Goal: Task Accomplishment & Management: Use online tool/utility

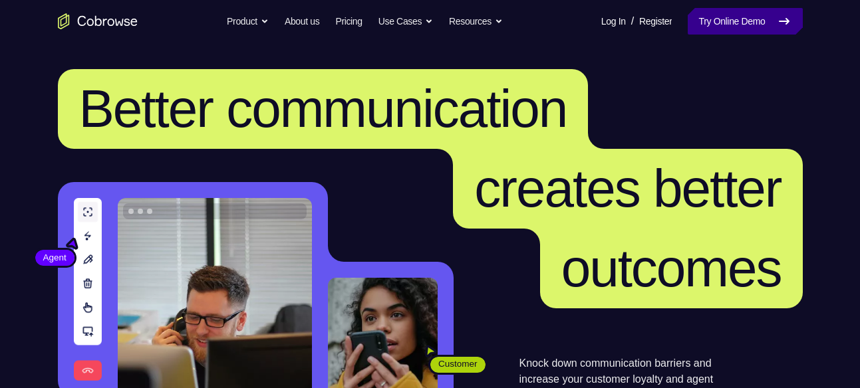
click at [718, 17] on link "Try Online Demo" at bounding box center [745, 21] width 114 height 27
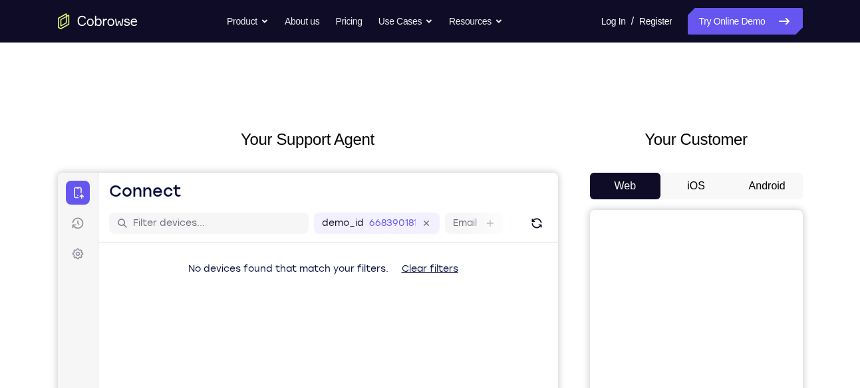
click at [772, 188] on button "Android" at bounding box center [767, 186] width 71 height 27
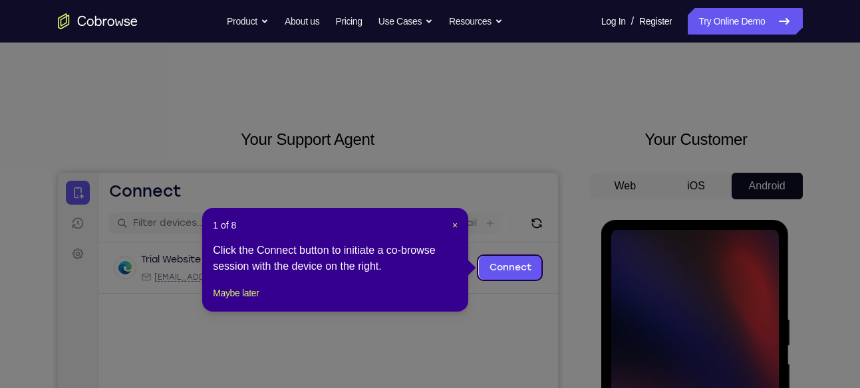
click at [449, 222] on header "1 of 8 ×" at bounding box center [335, 225] width 245 height 13
drag, startPoint x: 449, startPoint y: 222, endPoint x: 396, endPoint y: 52, distance: 178.4
click at [454, 225] on span "×" at bounding box center [454, 225] width 5 height 11
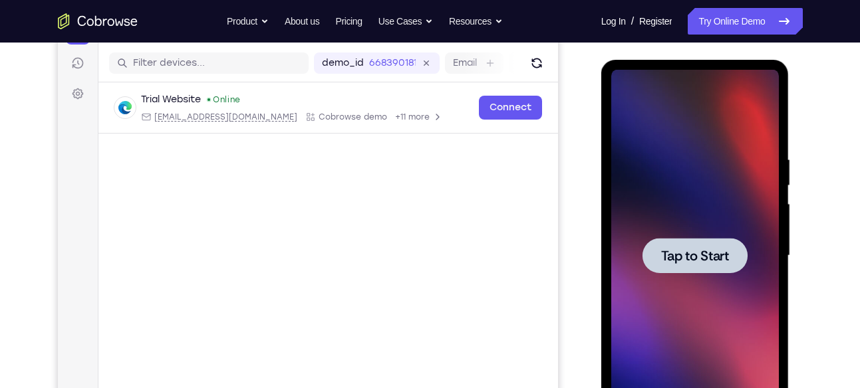
scroll to position [164, 0]
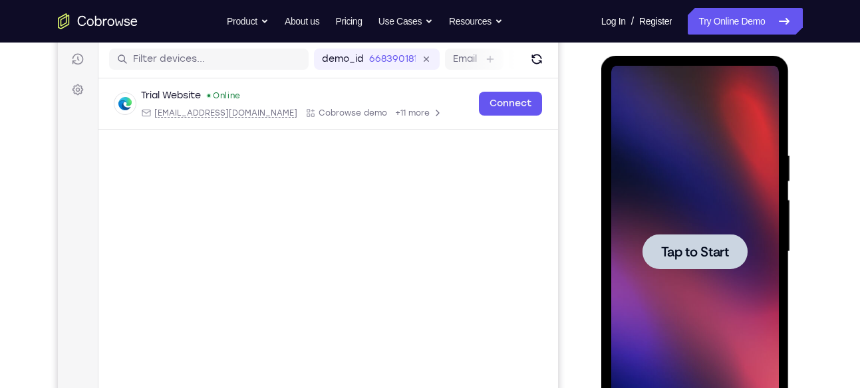
click at [703, 233] on div at bounding box center [695, 252] width 168 height 373
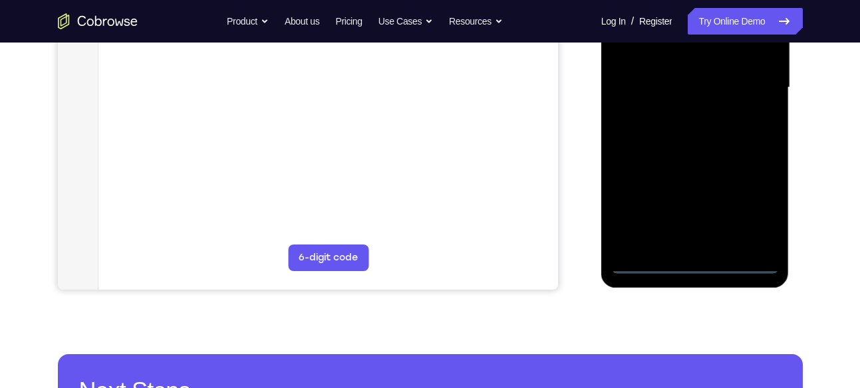
scroll to position [332, 0]
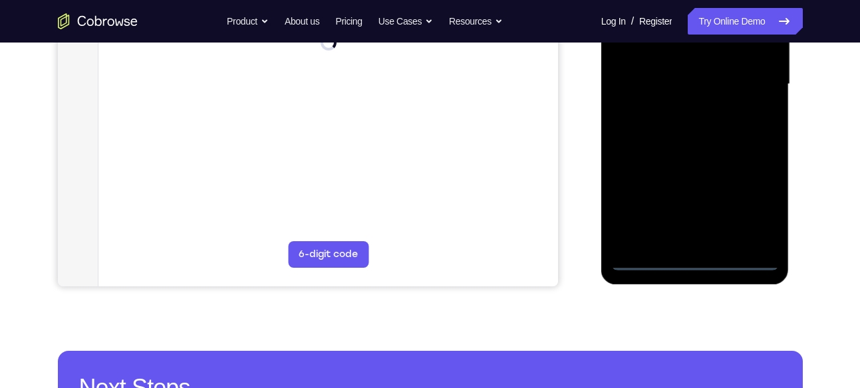
click at [692, 259] on div at bounding box center [695, 84] width 168 height 373
click at [759, 194] on div at bounding box center [695, 84] width 168 height 373
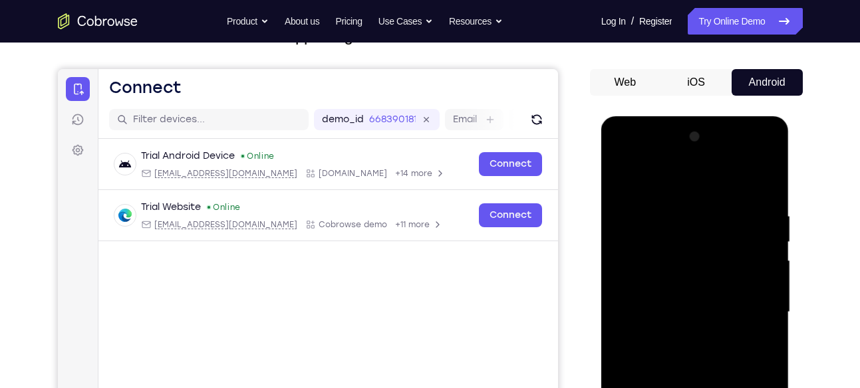
scroll to position [103, 0]
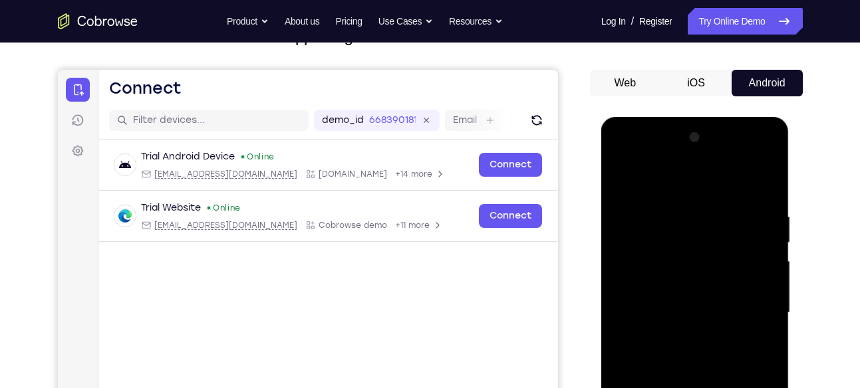
click at [663, 185] on div at bounding box center [695, 313] width 168 height 373
click at [630, 271] on div at bounding box center [695, 313] width 168 height 373
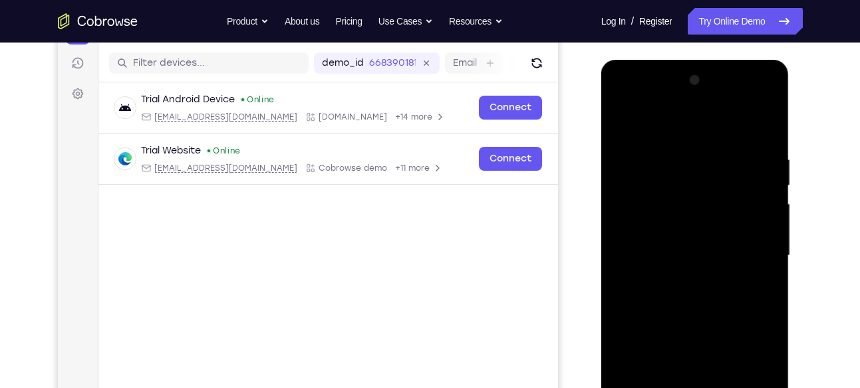
scroll to position [170, 0]
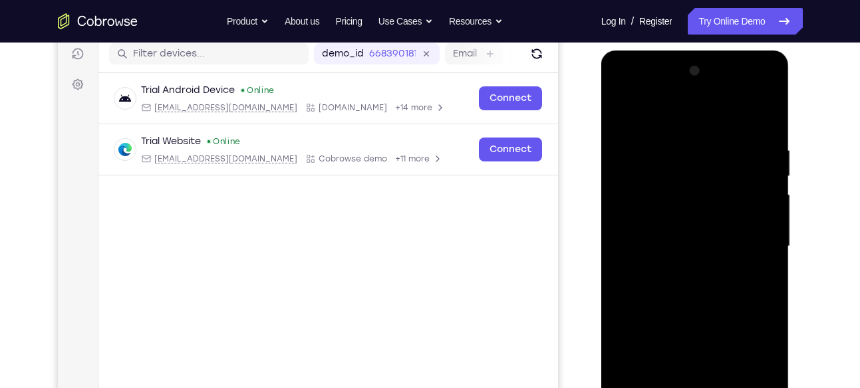
click at [659, 247] on div at bounding box center [695, 247] width 168 height 373
click at [651, 238] on div at bounding box center [695, 247] width 168 height 373
click at [645, 261] on div at bounding box center [695, 247] width 168 height 373
click at [648, 312] on div at bounding box center [695, 247] width 168 height 373
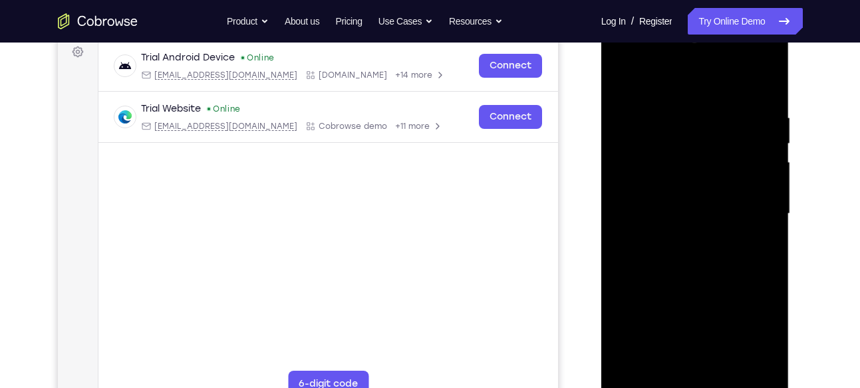
scroll to position [203, 0]
click at [666, 178] on div at bounding box center [695, 213] width 168 height 373
drag, startPoint x: 685, startPoint y: 297, endPoint x: 660, endPoint y: 203, distance: 97.8
click at [660, 203] on div at bounding box center [695, 213] width 168 height 373
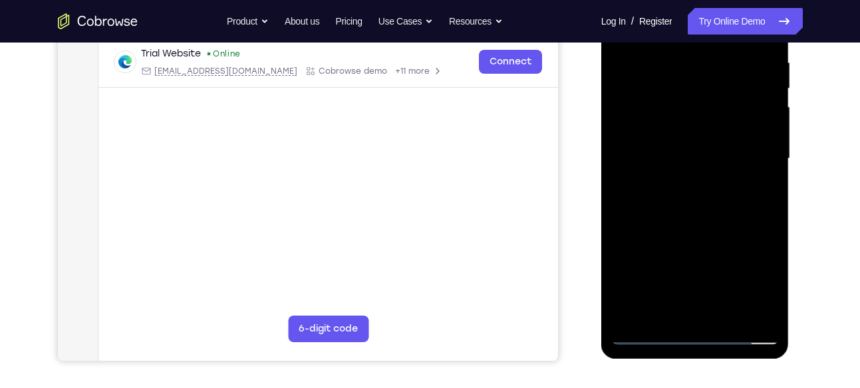
scroll to position [258, 0]
click at [653, 308] on div at bounding box center [695, 158] width 168 height 373
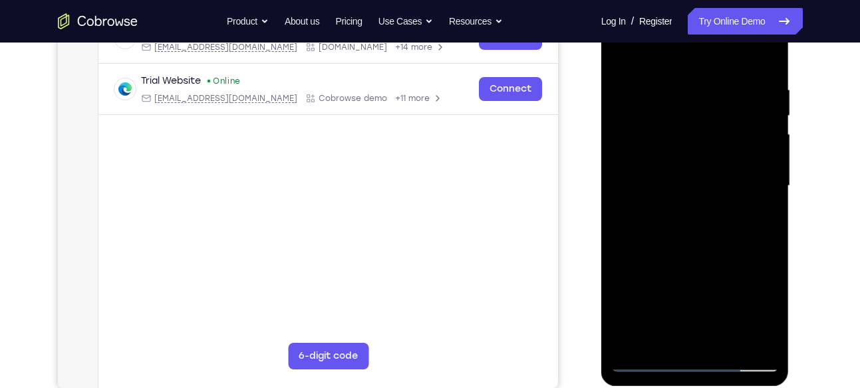
click at [643, 162] on div at bounding box center [695, 186] width 168 height 373
click at [702, 216] on div at bounding box center [695, 186] width 168 height 373
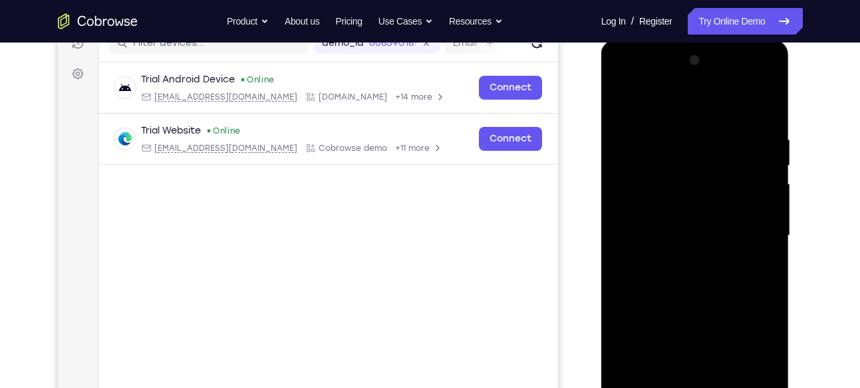
scroll to position [177, 0]
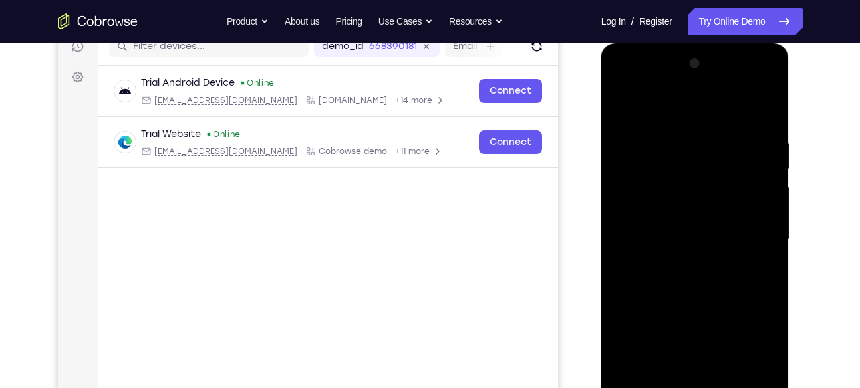
click at [752, 84] on div at bounding box center [695, 239] width 168 height 373
click at [625, 80] on div at bounding box center [695, 239] width 168 height 373
click at [750, 243] on div at bounding box center [695, 239] width 168 height 373
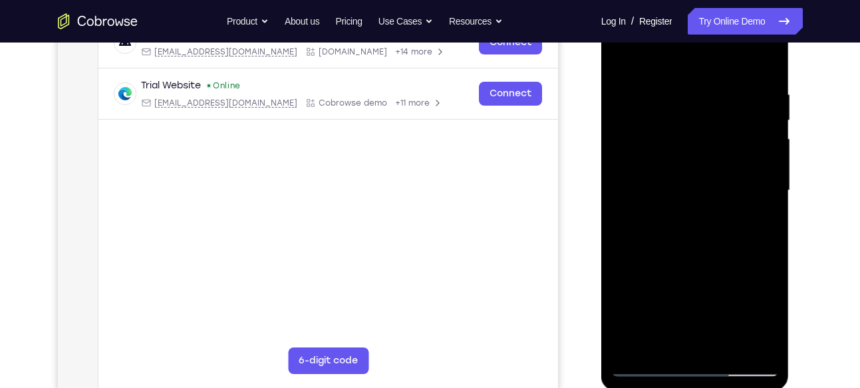
click at [679, 210] on div at bounding box center [695, 191] width 168 height 373
click at [694, 254] on div at bounding box center [695, 191] width 168 height 373
click at [657, 183] on div at bounding box center [695, 191] width 168 height 373
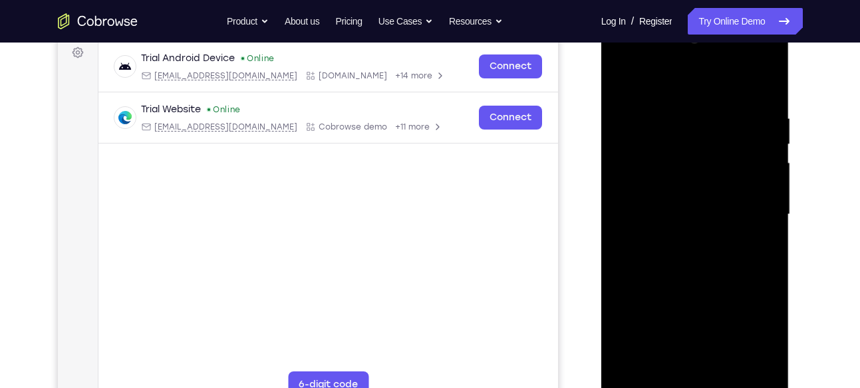
scroll to position [201, 0]
click at [685, 174] on div at bounding box center [695, 215] width 168 height 373
click at [655, 143] on div at bounding box center [695, 215] width 168 height 373
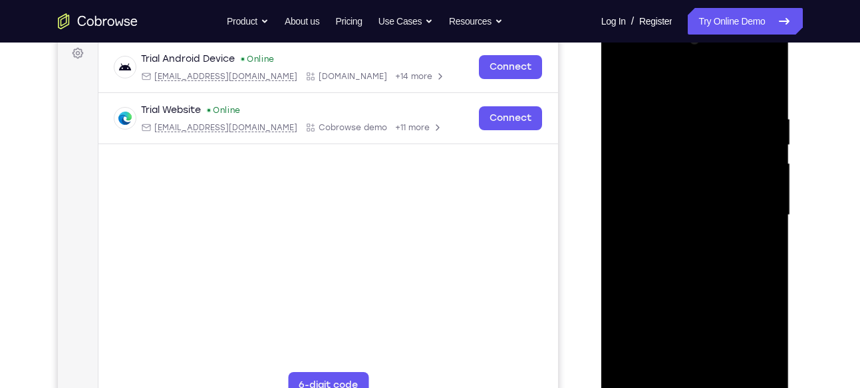
click at [655, 143] on div at bounding box center [695, 215] width 168 height 373
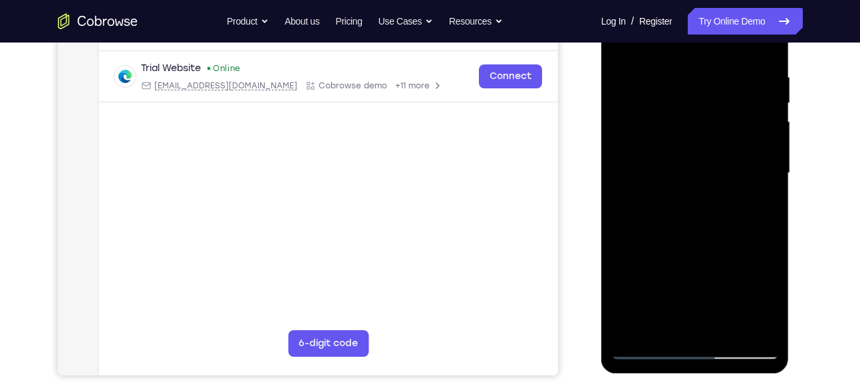
scroll to position [243, 0]
click at [766, 58] on div at bounding box center [695, 173] width 168 height 373
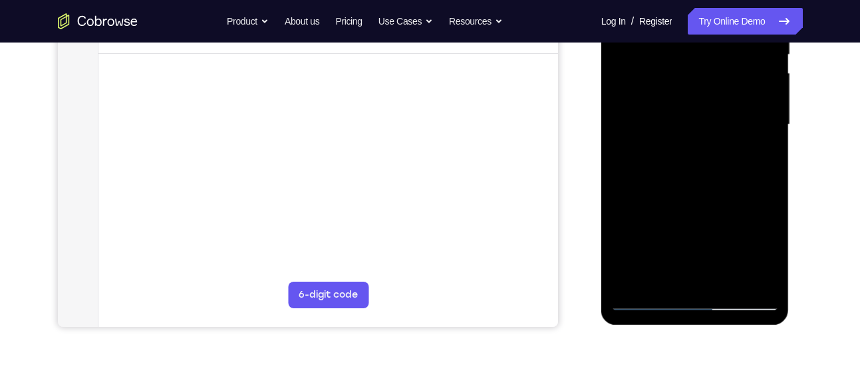
scroll to position [295, 0]
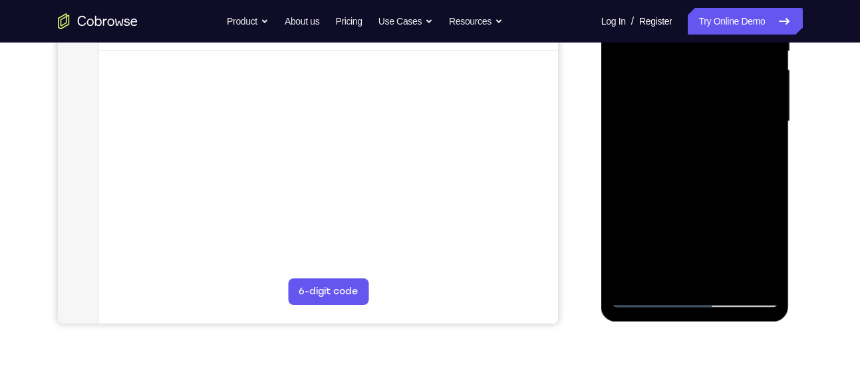
click at [732, 281] on div at bounding box center [695, 121] width 168 height 373
click at [684, 192] on div at bounding box center [695, 121] width 168 height 373
click at [708, 96] on div at bounding box center [695, 121] width 168 height 373
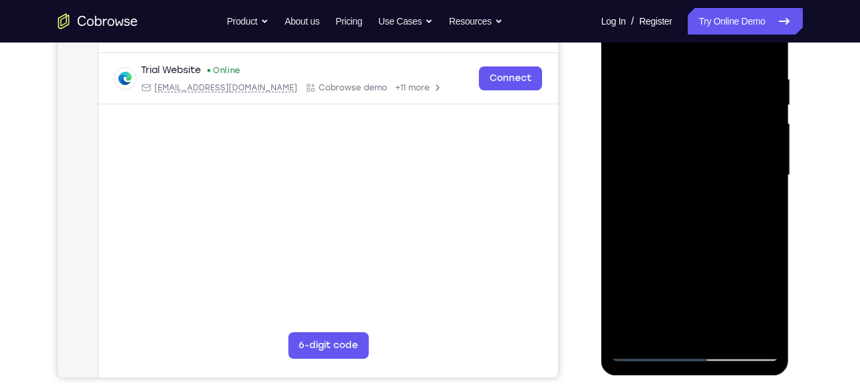
scroll to position [240, 0]
drag, startPoint x: 713, startPoint y: 131, endPoint x: 696, endPoint y: 192, distance: 63.0
click at [696, 192] on div at bounding box center [695, 176] width 168 height 373
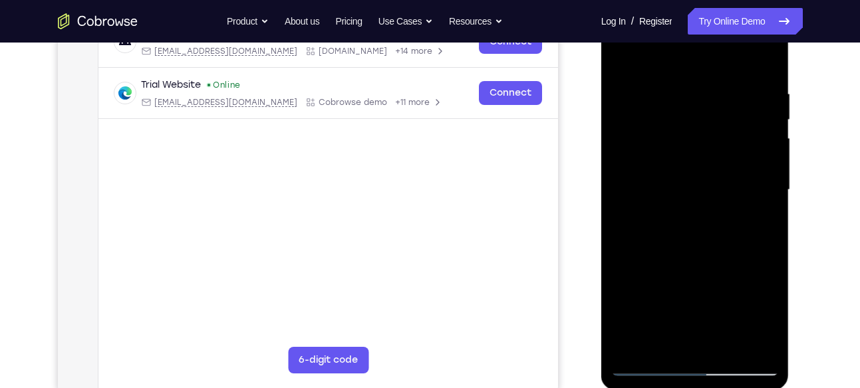
scroll to position [226, 0]
click at [621, 61] on div at bounding box center [695, 191] width 168 height 373
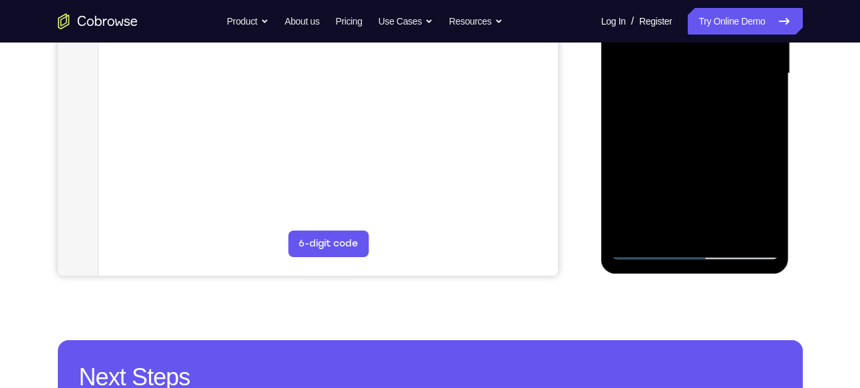
scroll to position [344, 0]
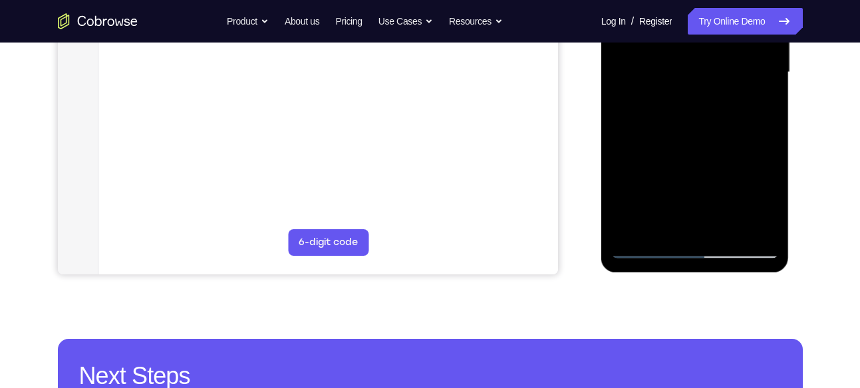
click at [645, 250] on div at bounding box center [695, 72] width 168 height 373
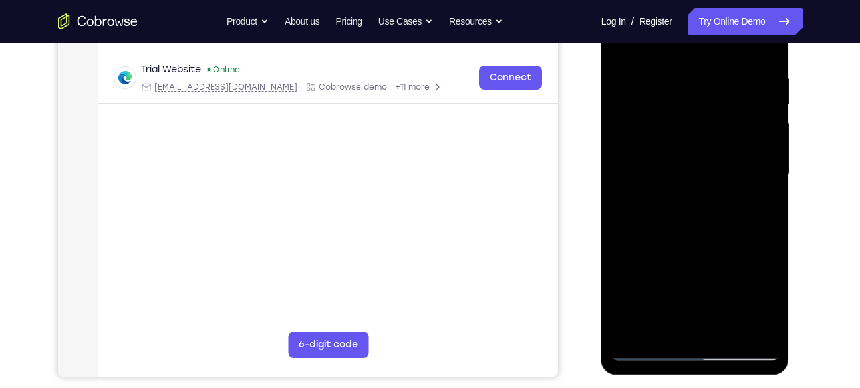
scroll to position [190, 0]
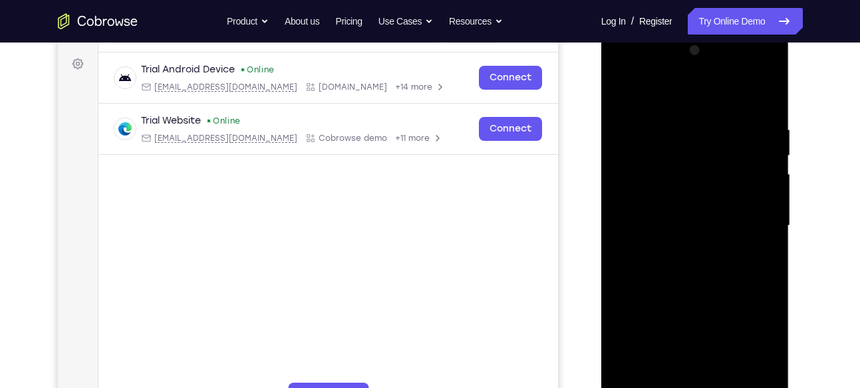
click at [625, 89] on div at bounding box center [695, 226] width 168 height 373
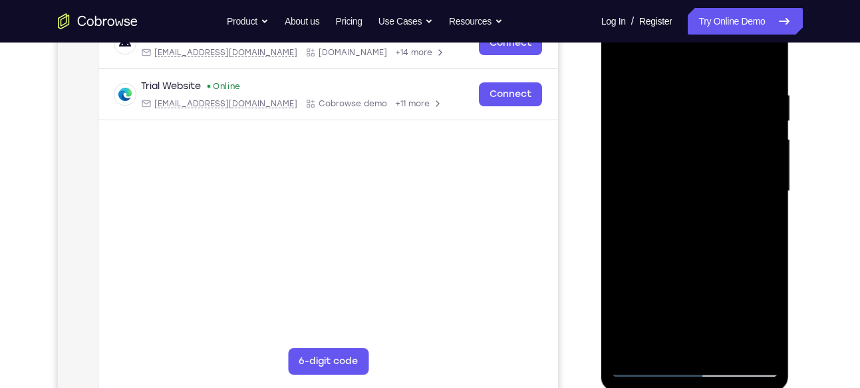
scroll to position [224, 0]
click at [627, 57] on div at bounding box center [695, 192] width 168 height 373
click at [667, 86] on div at bounding box center [695, 192] width 168 height 373
click at [772, 209] on div at bounding box center [695, 192] width 168 height 373
